Goal: Task Accomplishment & Management: Complete application form

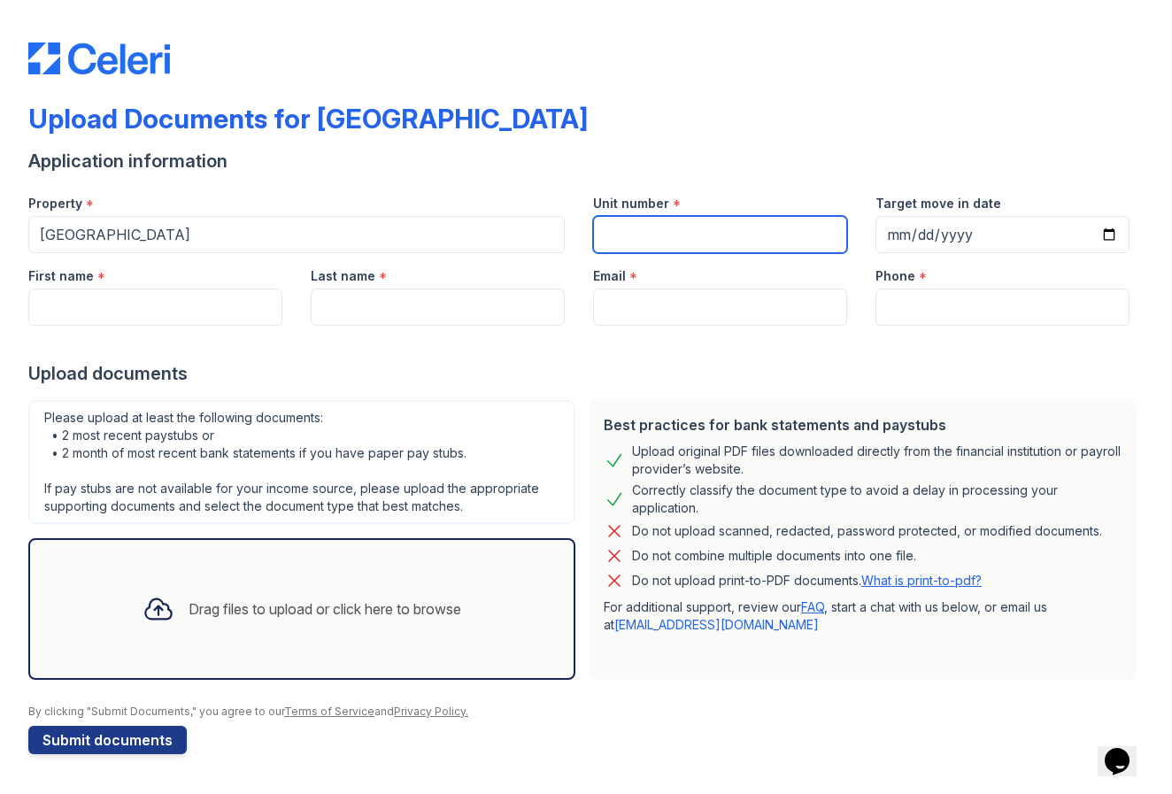
click at [637, 233] on input "Unit number" at bounding box center [720, 234] width 254 height 37
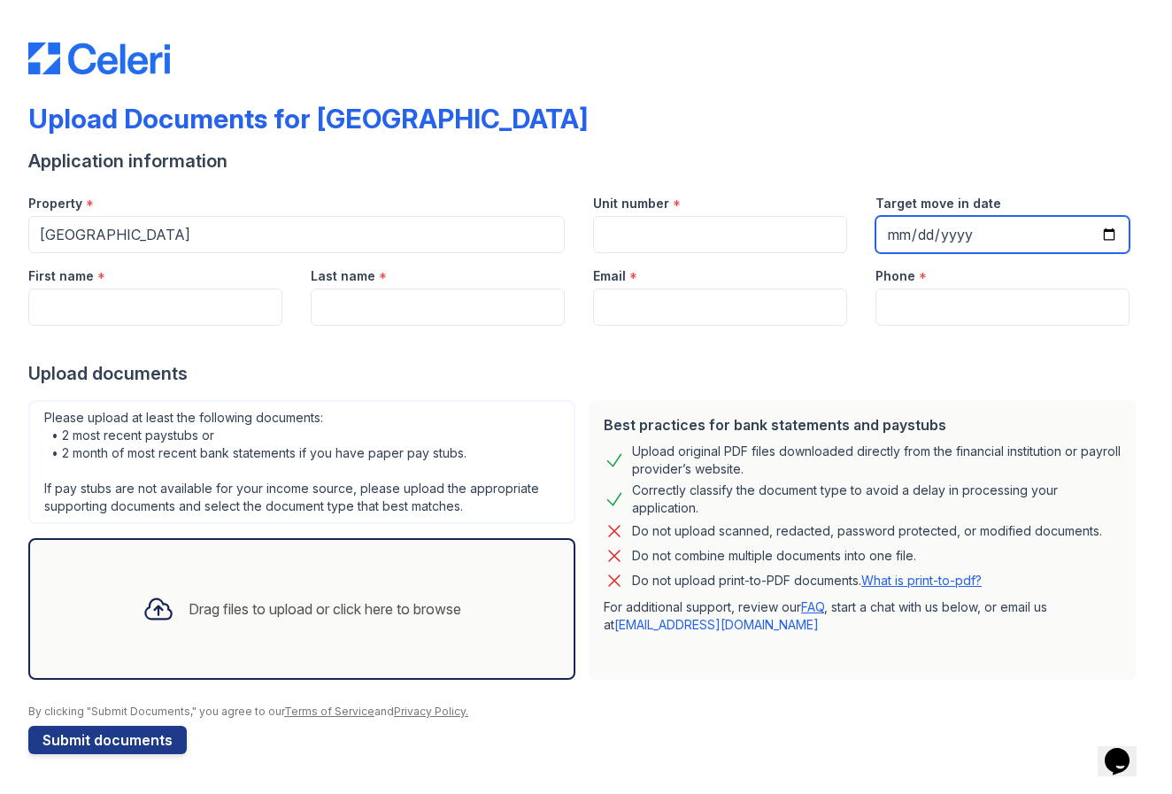
click at [918, 236] on input "Target move in date" at bounding box center [1003, 234] width 254 height 37
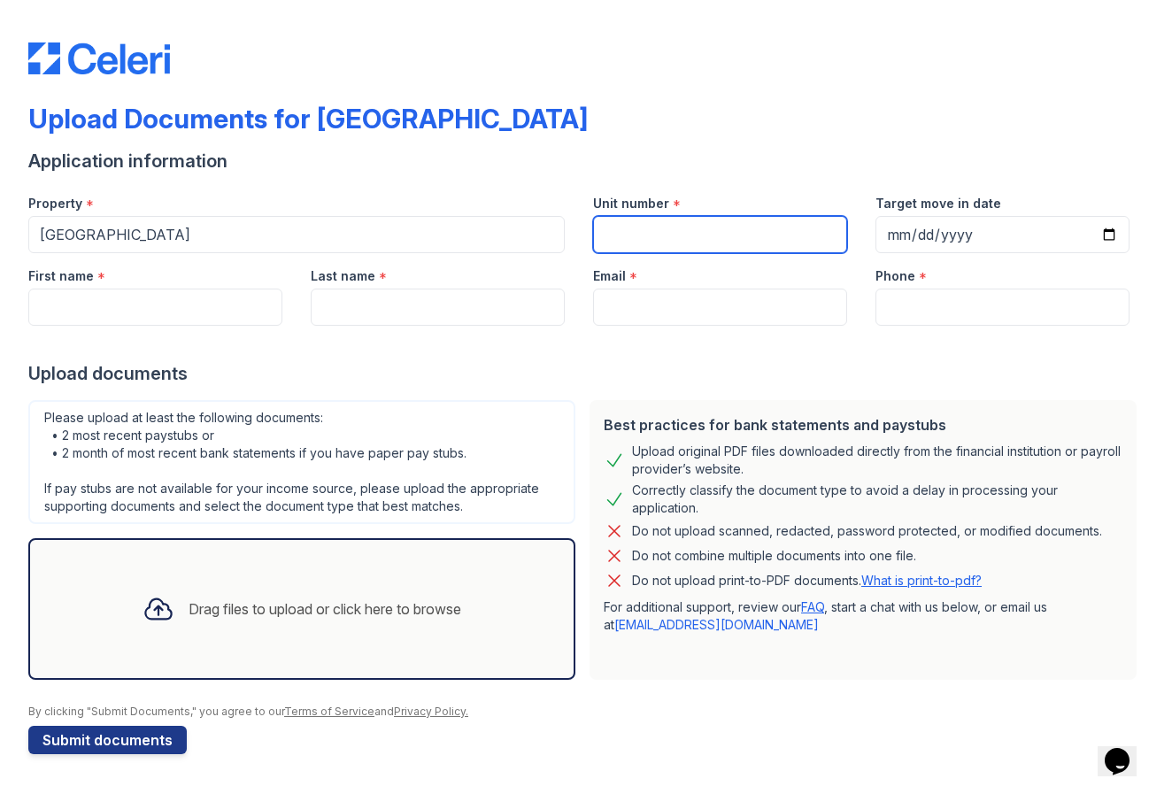
click at [716, 244] on input "Unit number" at bounding box center [720, 234] width 254 height 37
type input "1051"
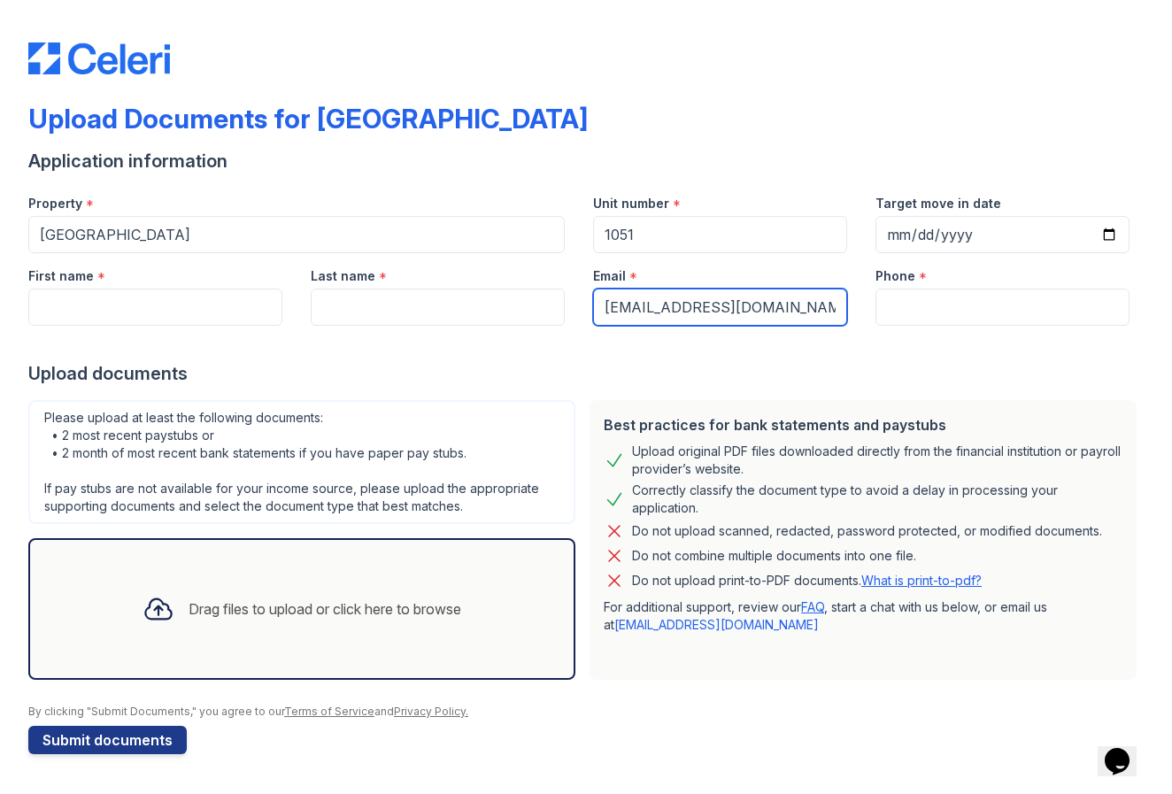
type input "[EMAIL_ADDRESS][DOMAIN_NAME]"
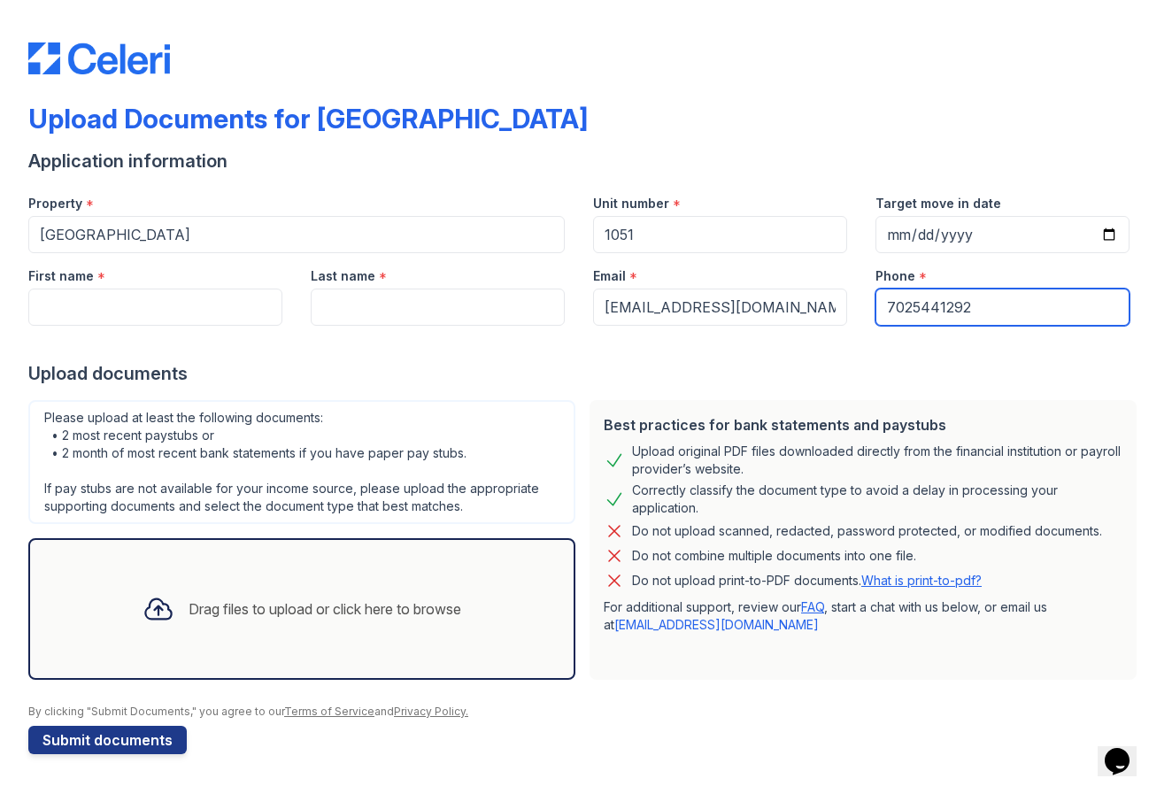
type input "7025441292"
click at [854, 369] on div "Upload documents" at bounding box center [586, 373] width 1116 height 25
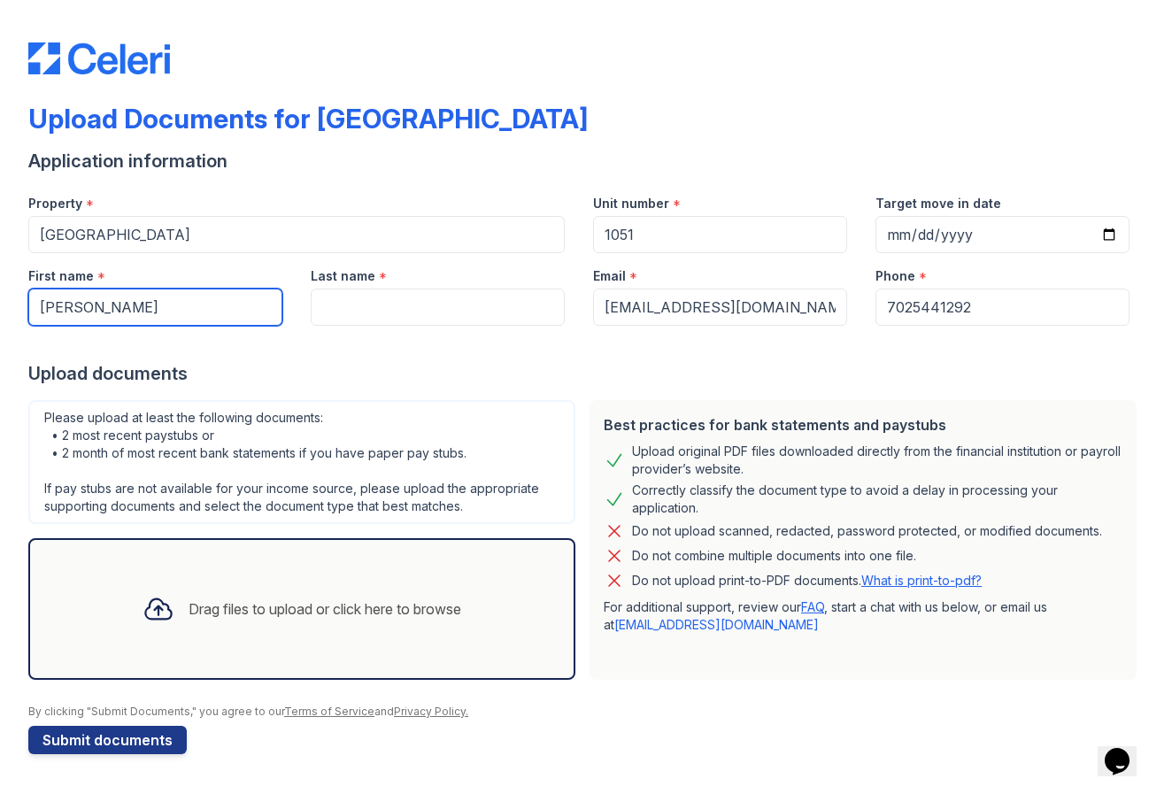
type input "[PERSON_NAME]"
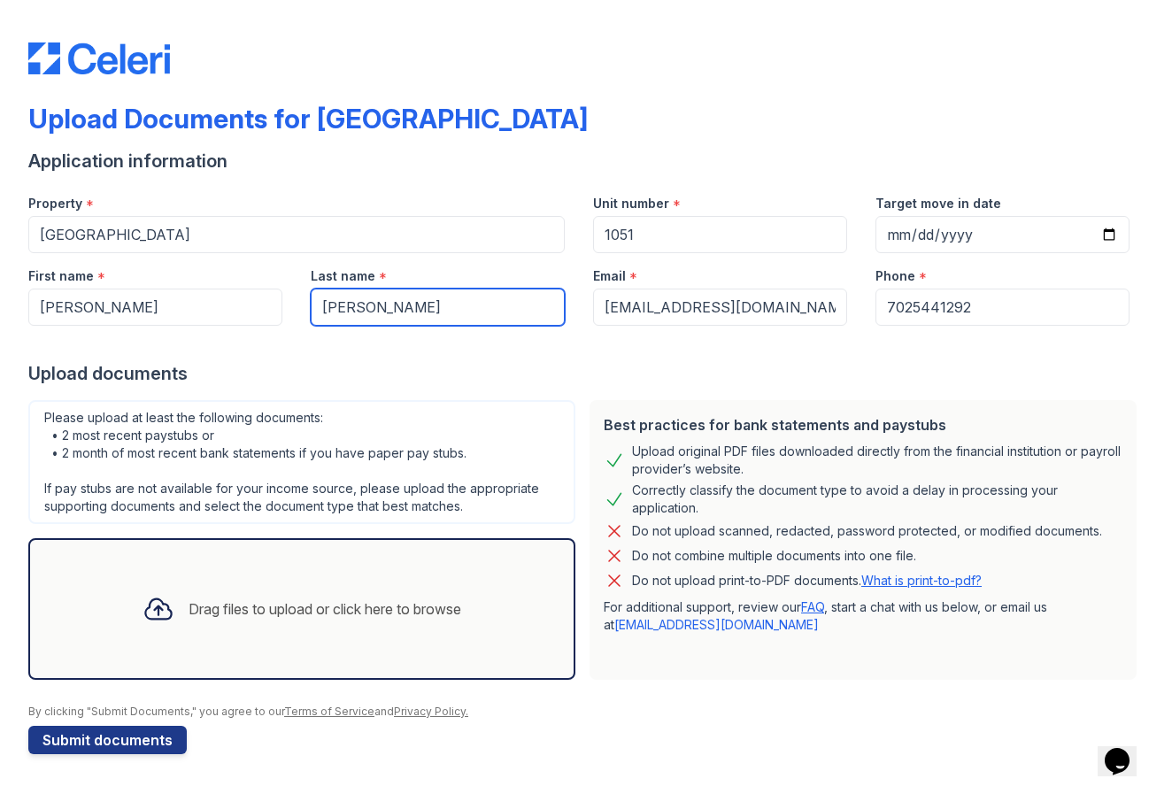
type input "[PERSON_NAME]"
click at [378, 496] on div "Please upload at least the following documents: • 2 most recent paystubs or • 2…" at bounding box center [301, 462] width 547 height 124
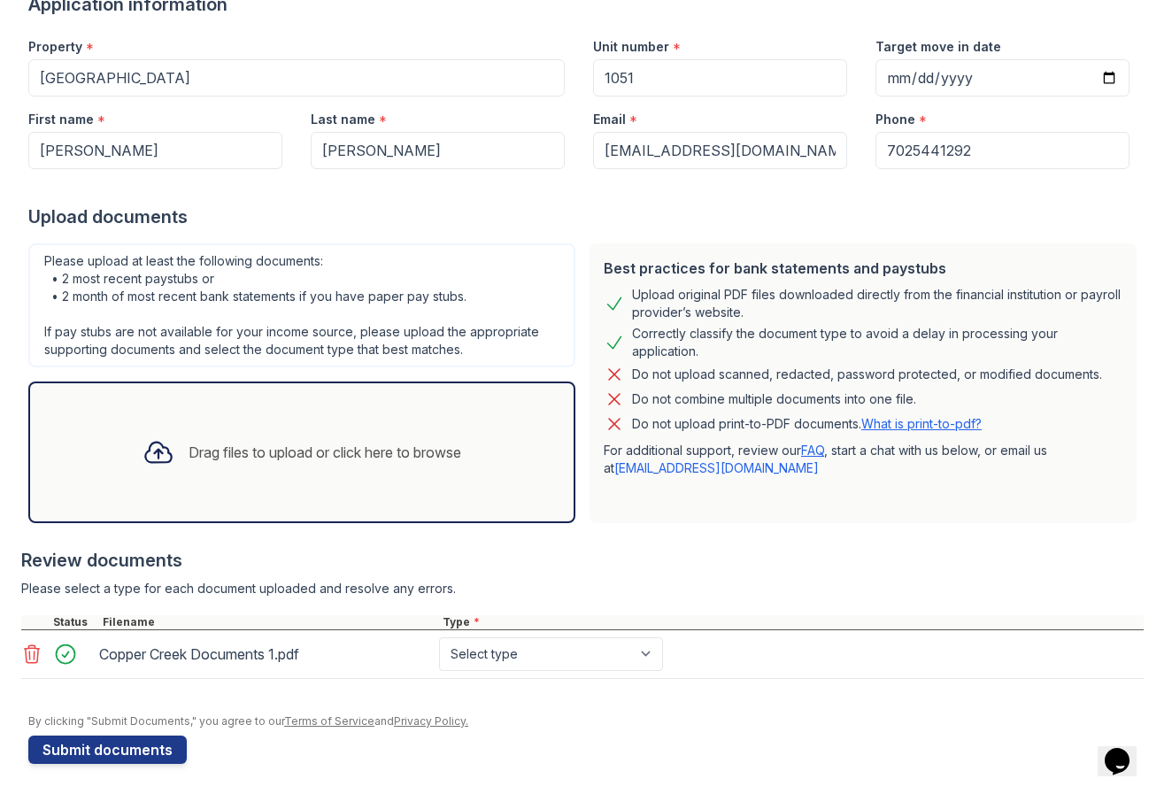
scroll to position [162, 0]
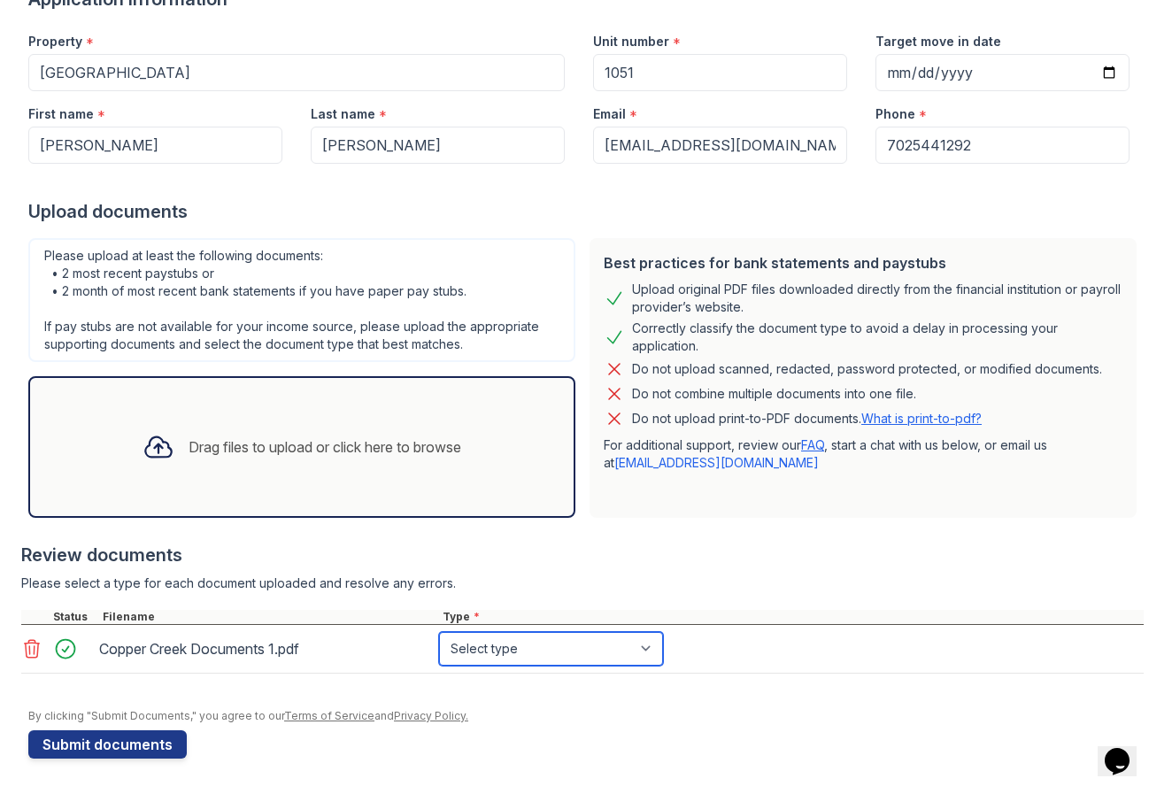
select select "benefit_award_letter"
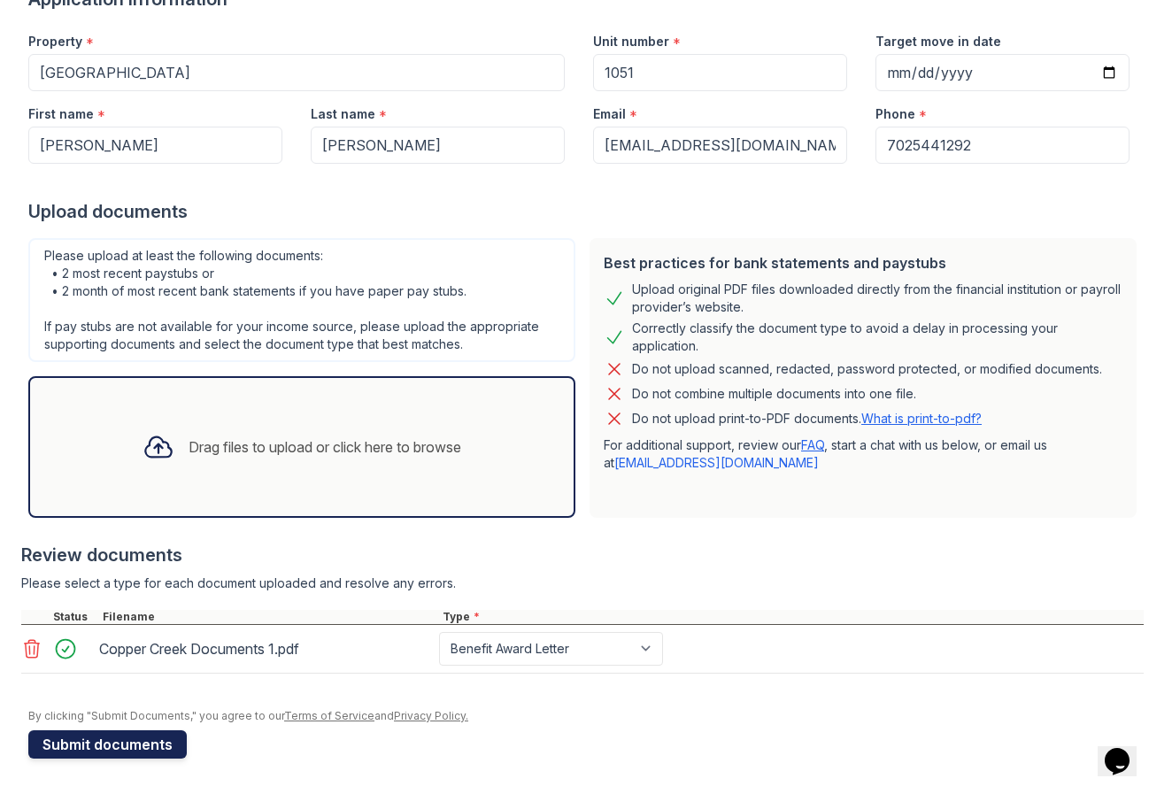
click at [74, 746] on button "Submit documents" at bounding box center [107, 744] width 158 height 28
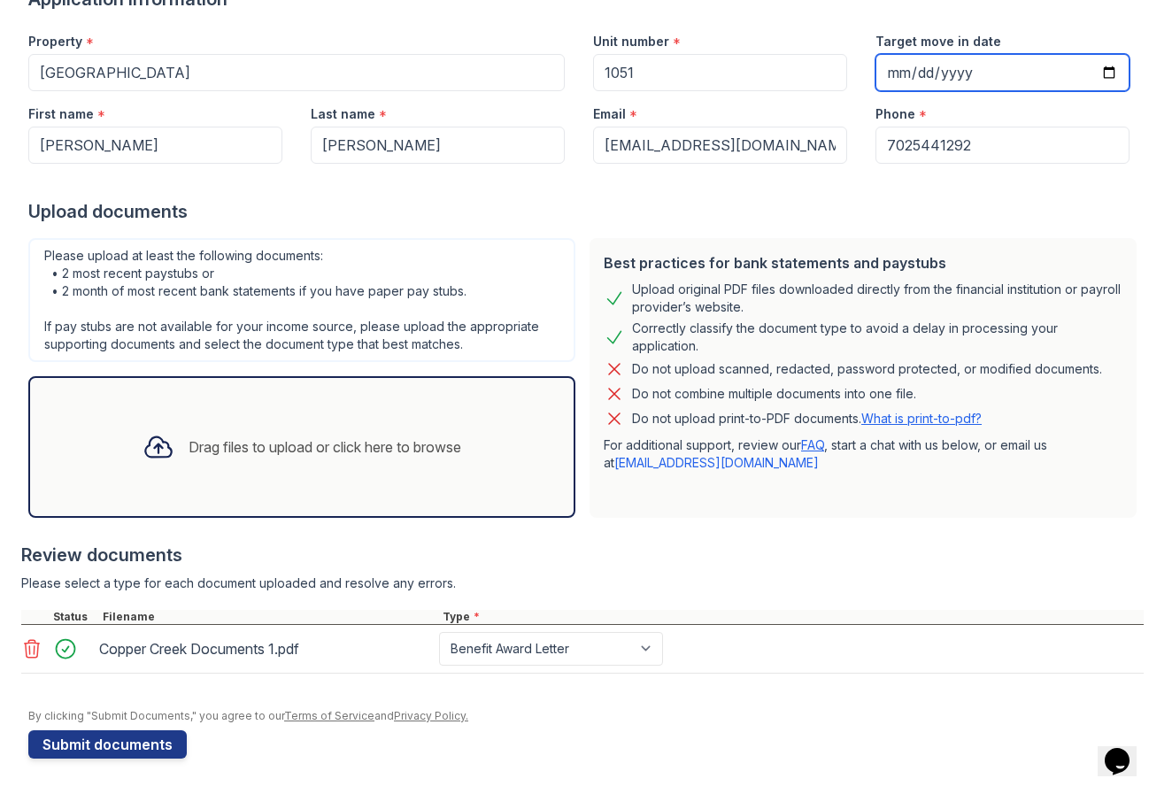
click at [932, 70] on input "Target move in date" at bounding box center [1003, 72] width 254 height 37
type input "[DATE]"
click at [1068, 243] on div "Best practices for bank statements and paystubs Upload original PDF files downl…" at bounding box center [863, 378] width 547 height 280
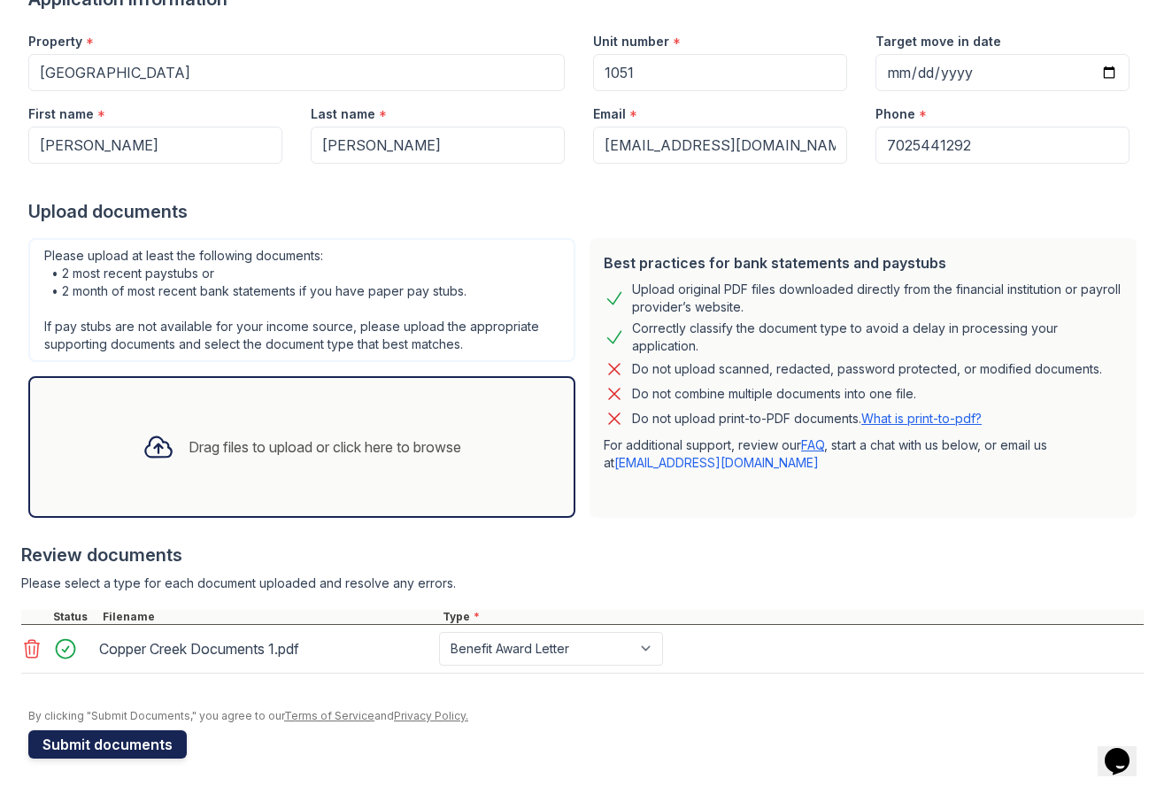
click at [105, 746] on button "Submit documents" at bounding box center [107, 744] width 158 height 28
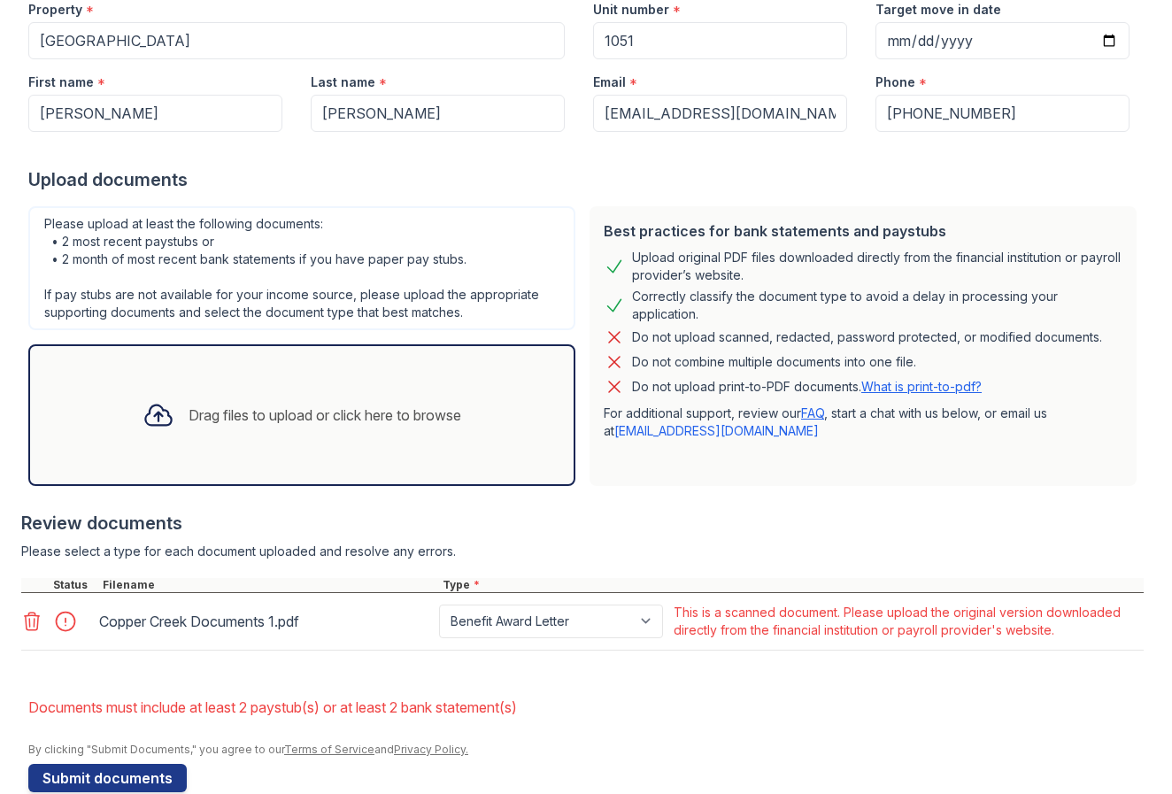
scroll to position [277, 0]
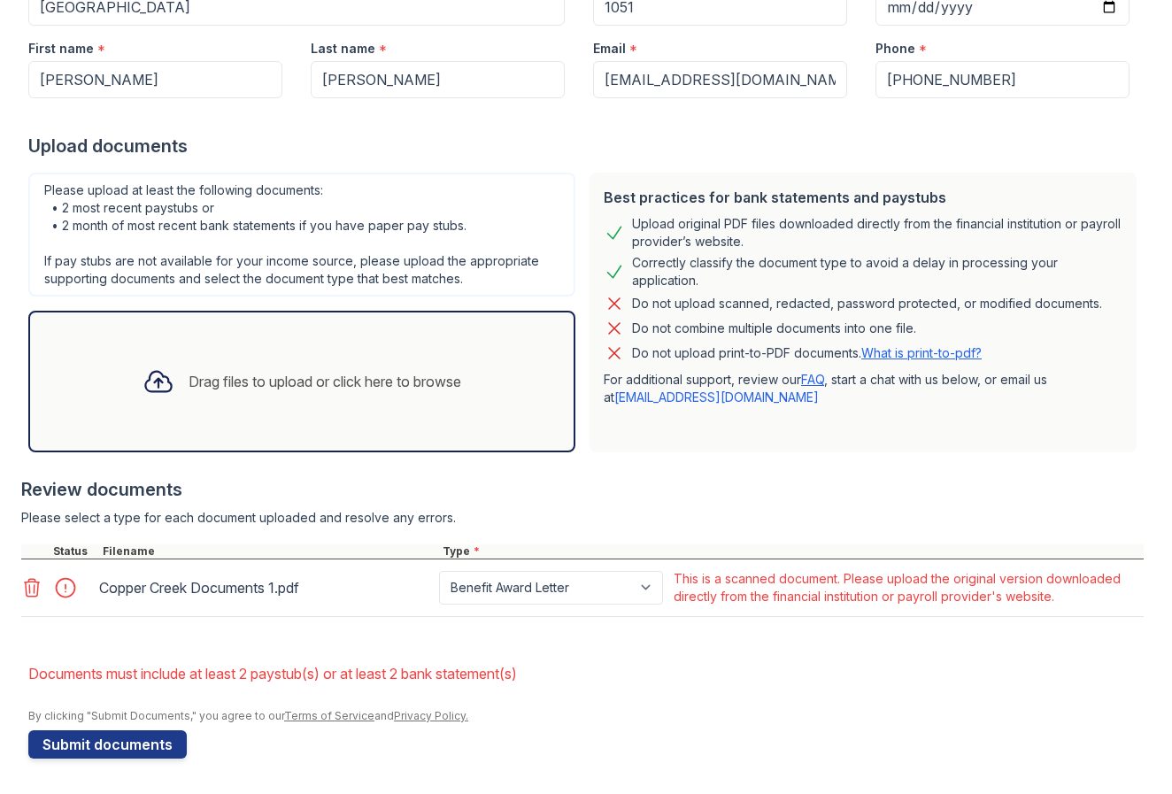
click at [33, 592] on icon at bounding box center [31, 587] width 21 height 21
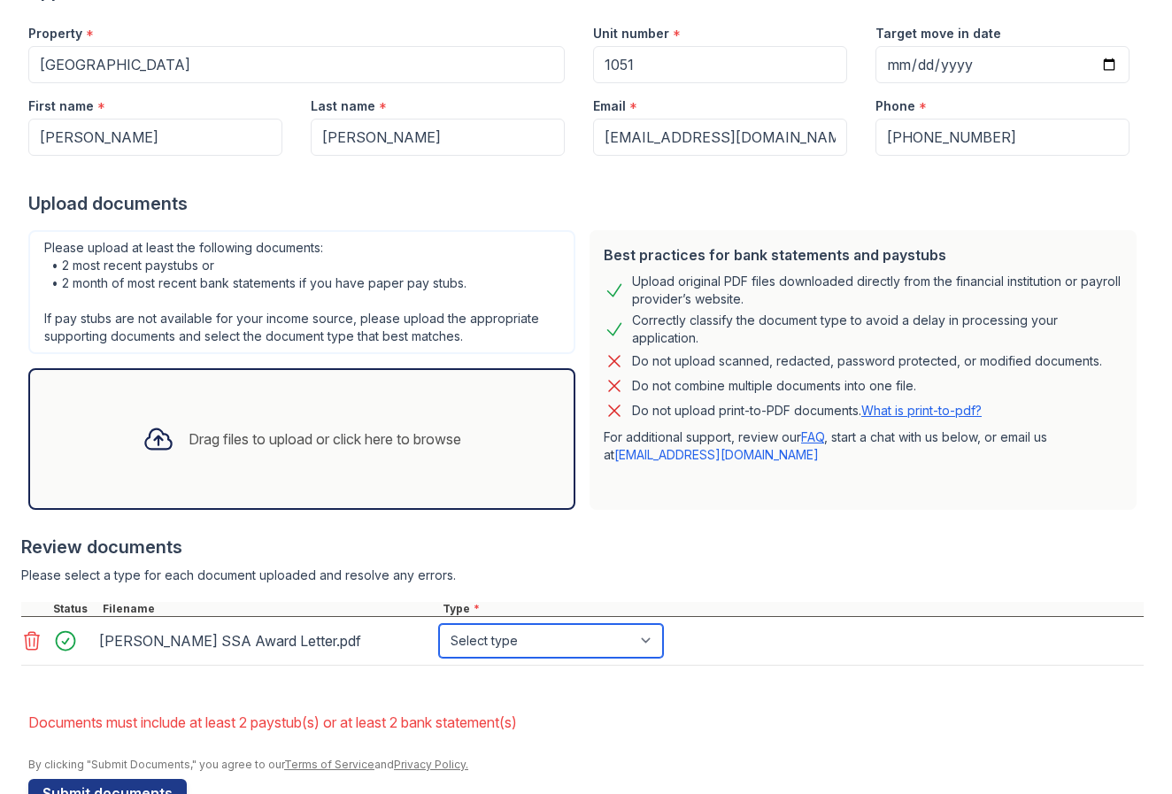
select select "benefit_award_letter"
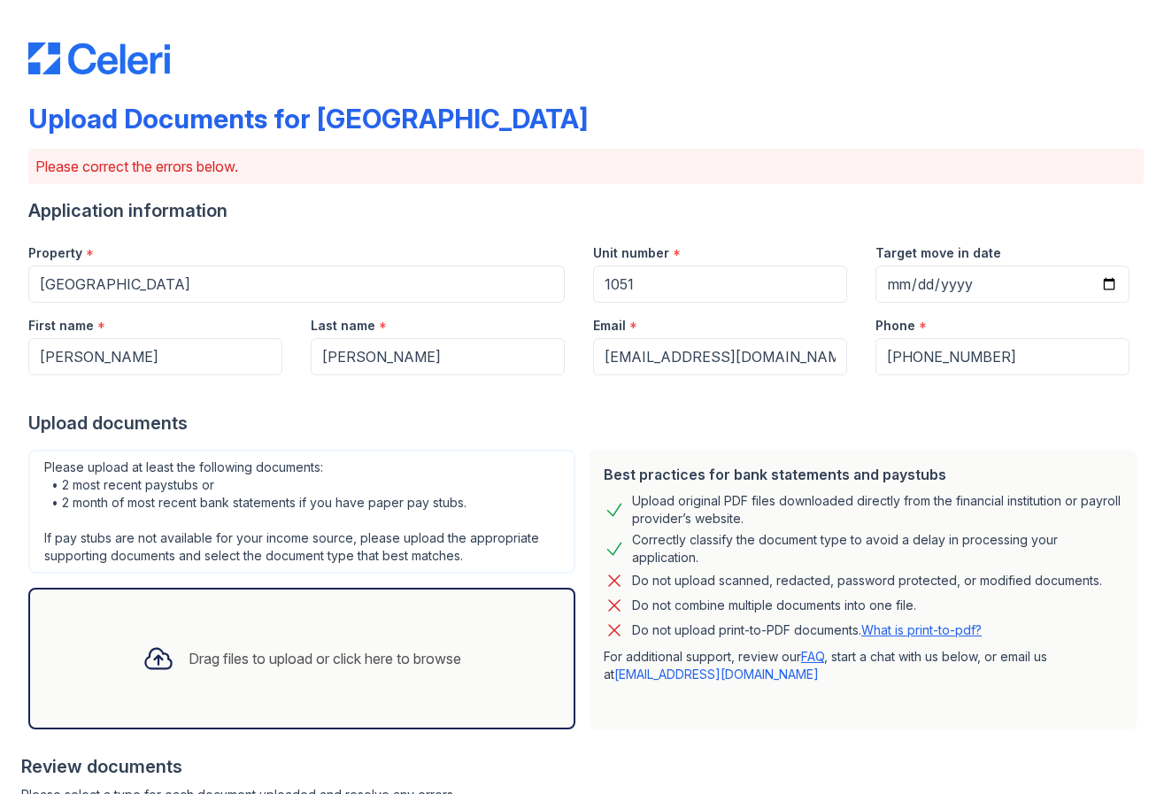
scroll to position [268, 0]
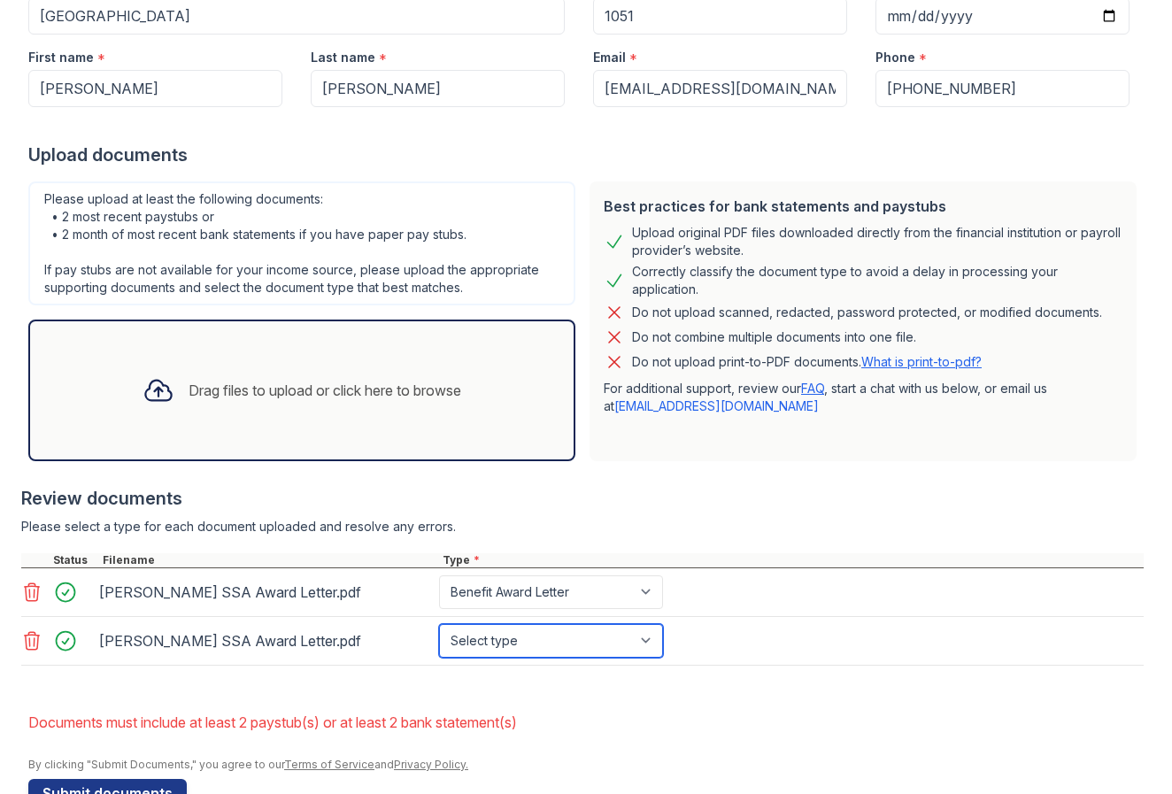
select select "benefit_award_letter"
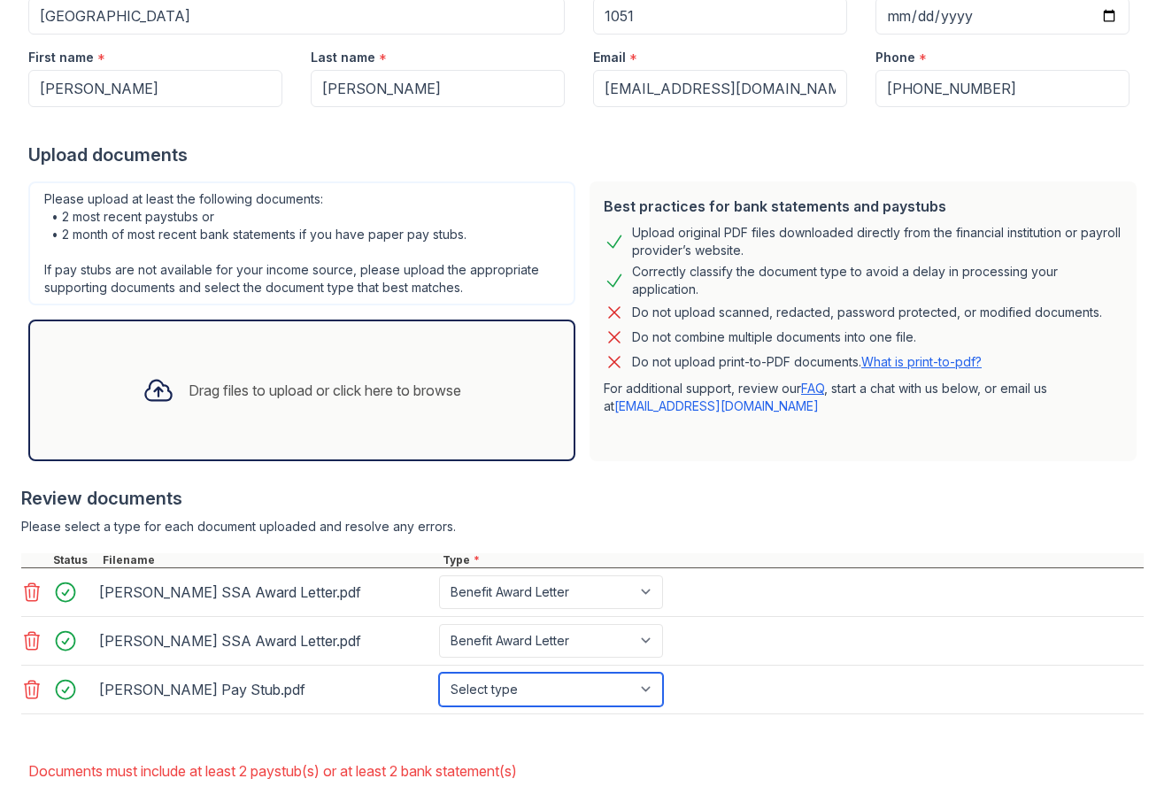
select select "paystub"
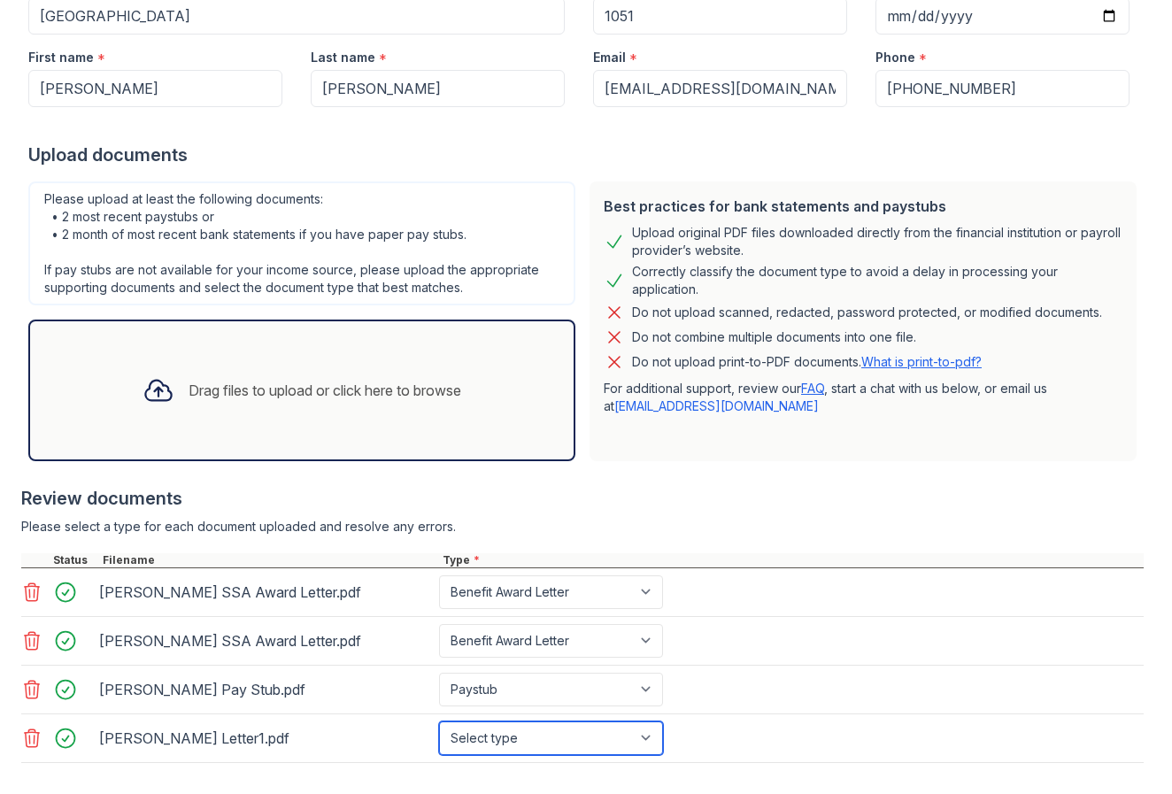
select select "bank_statement"
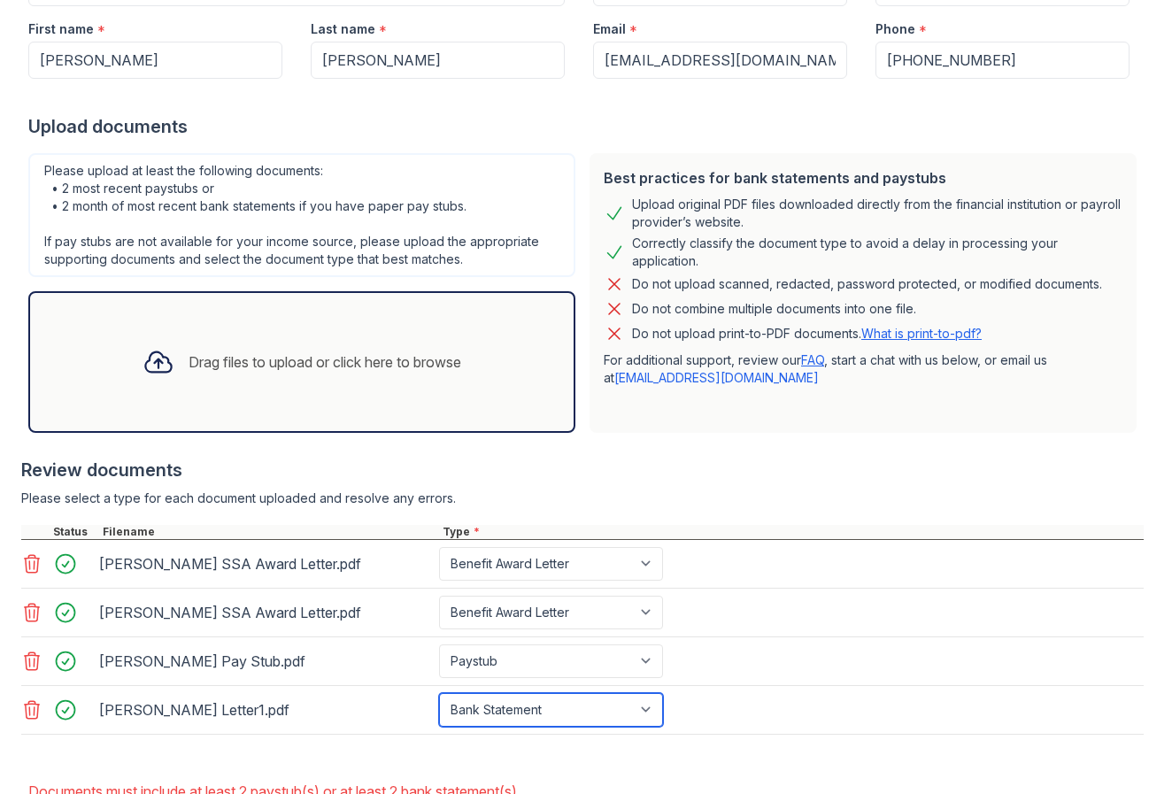
scroll to position [414, 0]
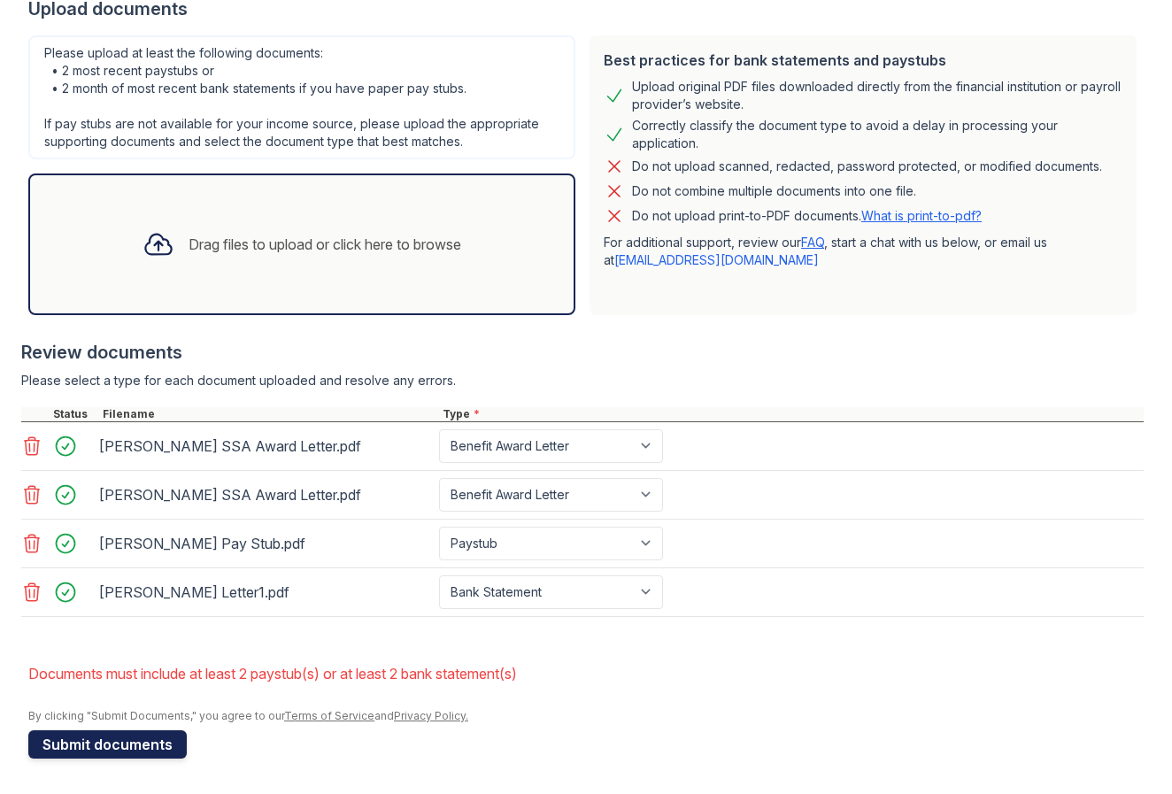
click at [157, 746] on button "Submit documents" at bounding box center [107, 744] width 158 height 28
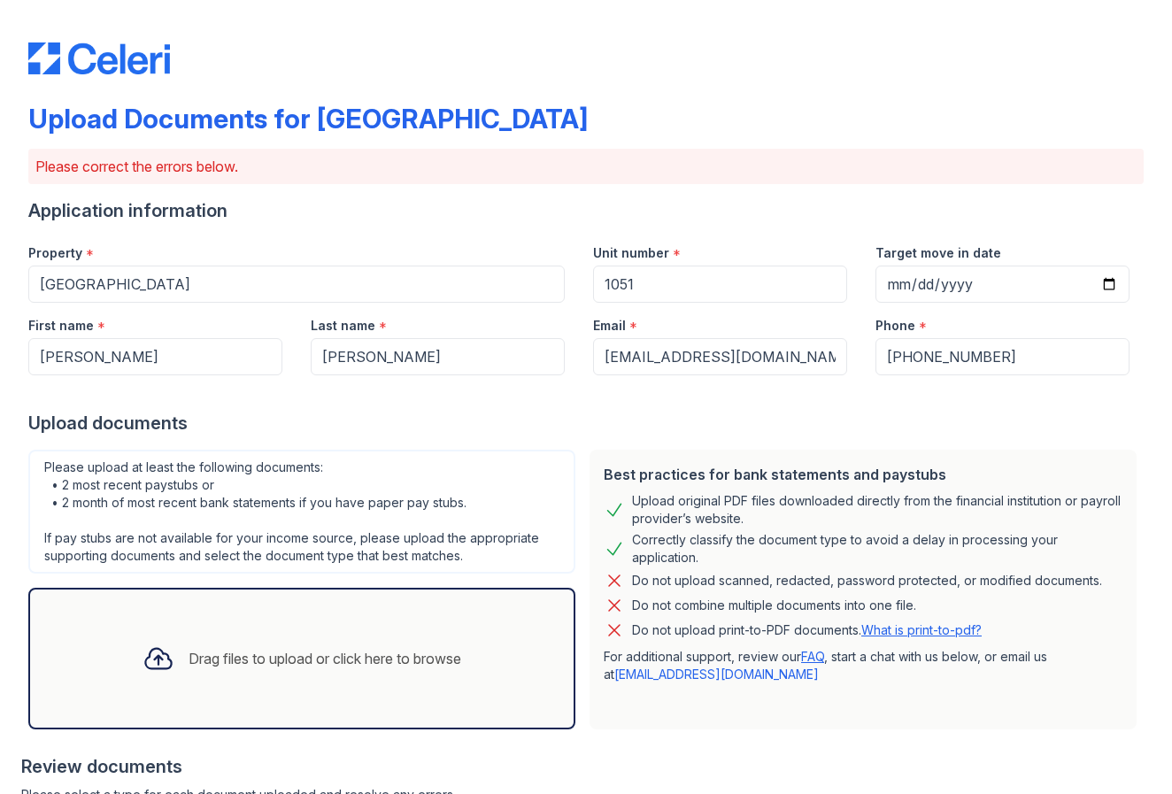
scroll to position [423, 0]
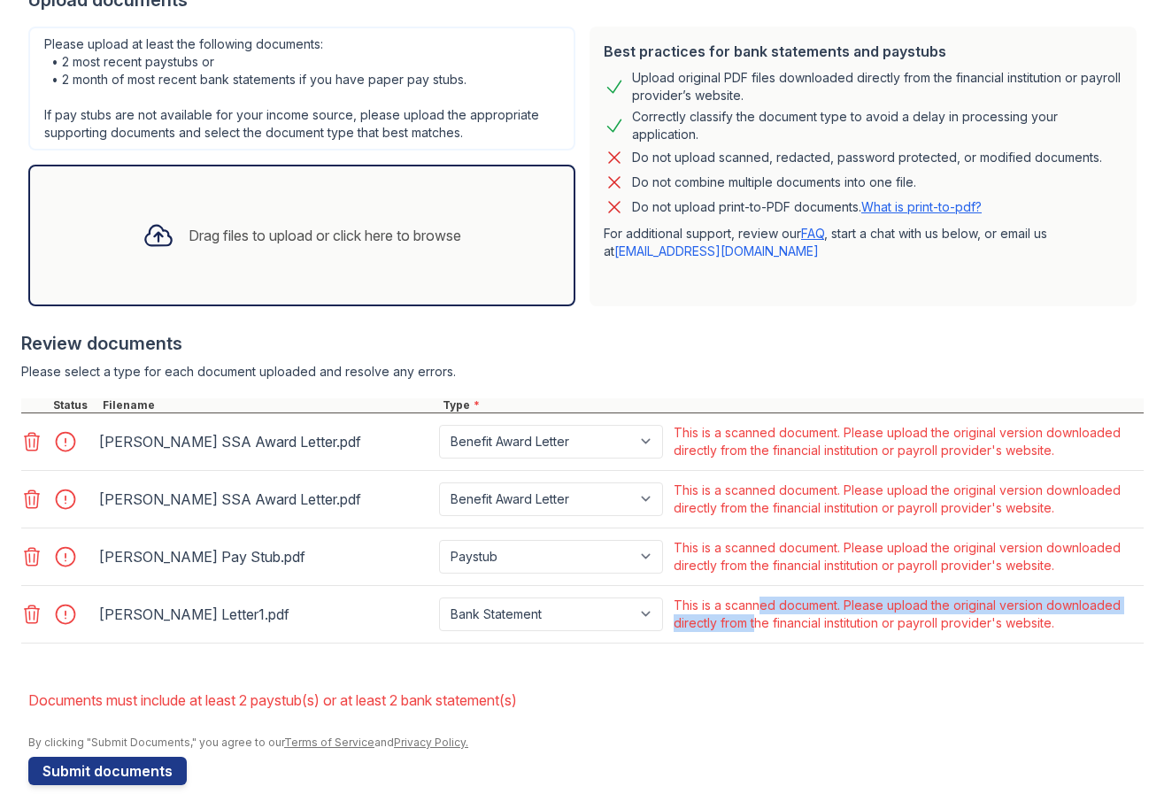
click at [755, 613] on div "This is a scanned document. Please upload the original version downloaded direc…" at bounding box center [907, 614] width 467 height 35
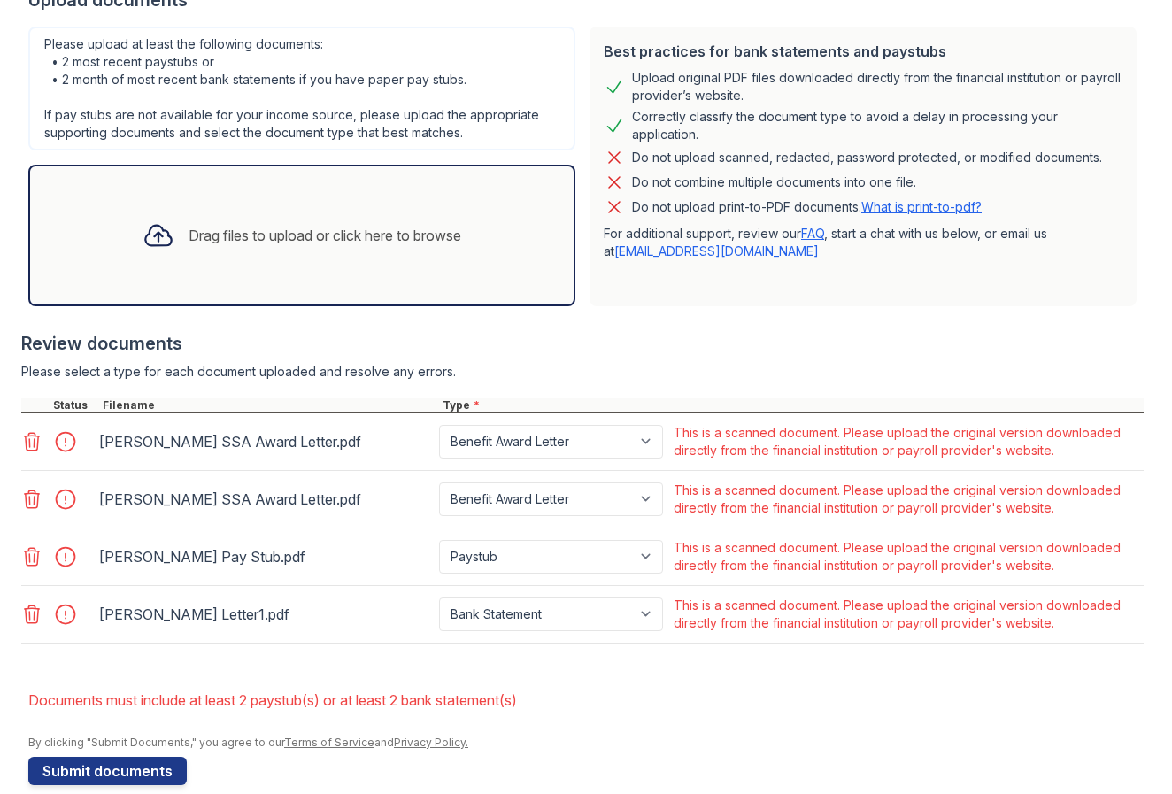
click at [35, 444] on icon at bounding box center [31, 441] width 21 height 21
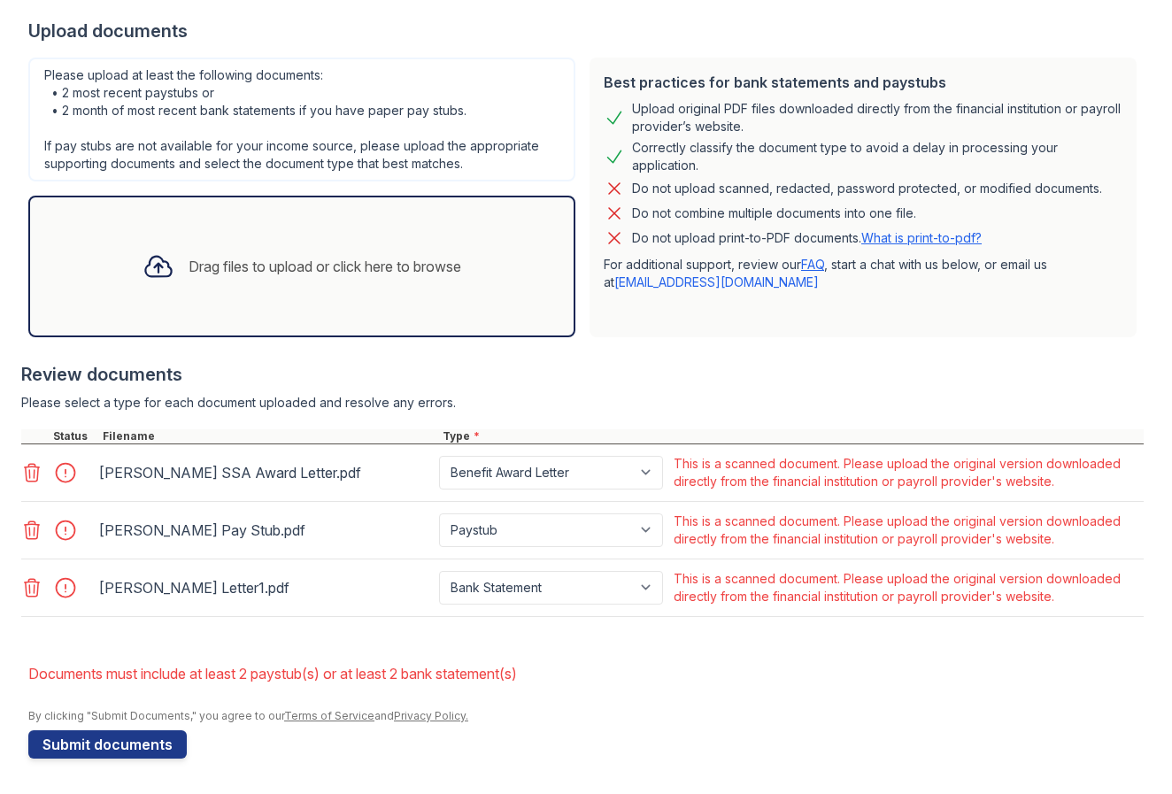
click at [39, 475] on icon at bounding box center [31, 472] width 21 height 21
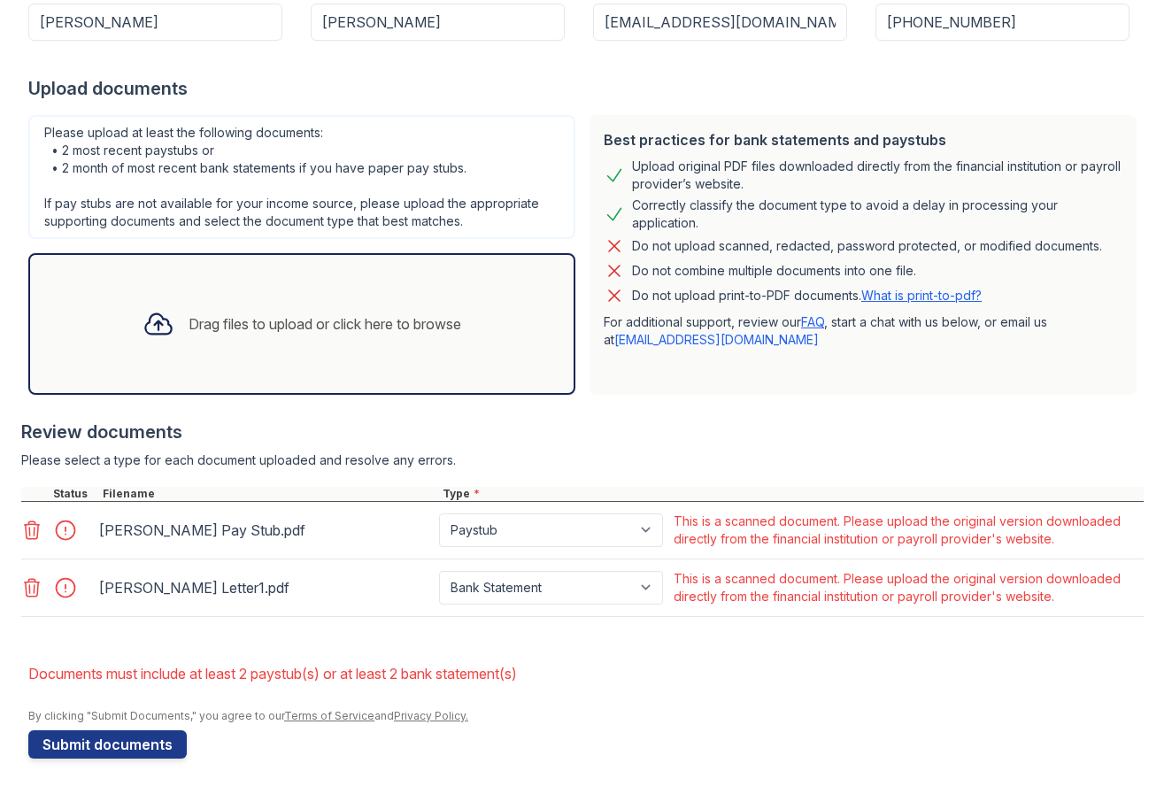
click at [35, 527] on icon at bounding box center [31, 530] width 21 height 21
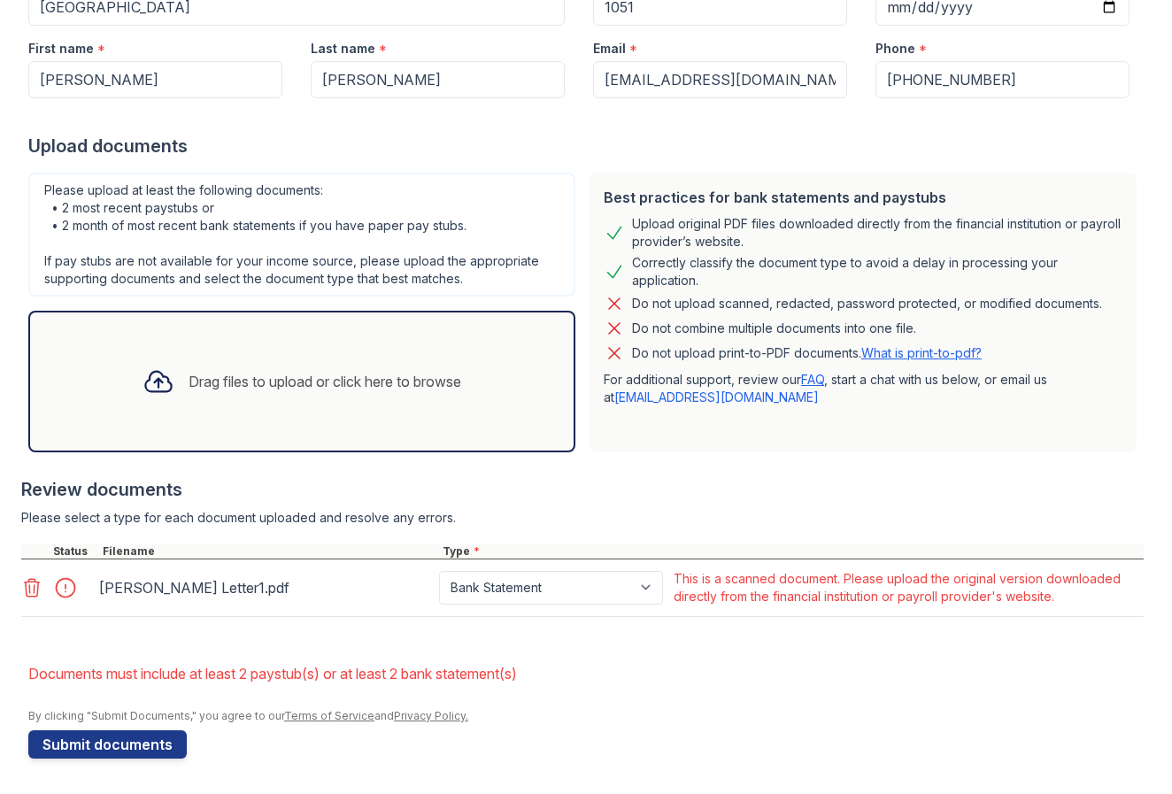
scroll to position [277, 0]
click at [39, 583] on icon at bounding box center [32, 588] width 15 height 18
